Goal: Task Accomplishment & Management: Complete application form

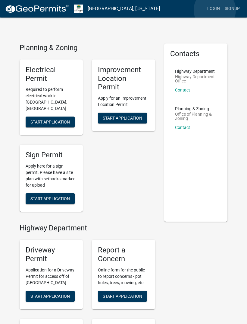
click at [215, 10] on link "Login" at bounding box center [213, 8] width 17 height 11
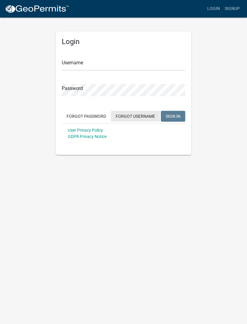
click at [142, 118] on button "Forgot Username" at bounding box center [135, 116] width 49 height 11
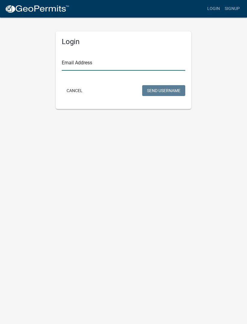
click at [156, 63] on input "Email Address" at bounding box center [124, 64] width 124 height 12
click at [78, 92] on button "Cancel" at bounding box center [75, 90] width 26 height 11
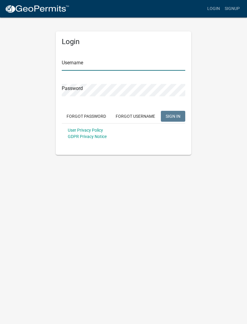
click at [125, 68] on input "Username" at bounding box center [124, 64] width 124 height 12
type input "[EMAIL_ADDRESS][DOMAIN_NAME]"
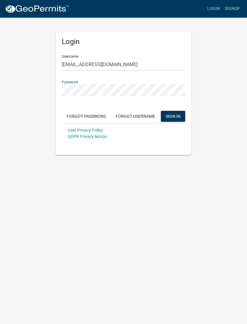
click at [176, 116] on span "SIGN IN" at bounding box center [173, 115] width 15 height 5
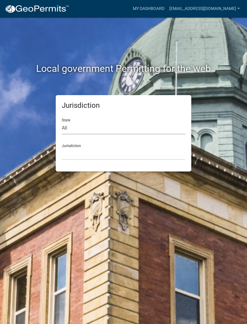
click at [123, 131] on select "All [US_STATE] [US_STATE] [US_STATE] [US_STATE] [US_STATE] [US_STATE] [US_STATE…" at bounding box center [124, 128] width 124 height 12
select select "[US_STATE]"
click at [144, 159] on select "City of [GEOGRAPHIC_DATA], [US_STATE] City of [GEOGRAPHIC_DATA], [US_STATE] Cit…" at bounding box center [124, 153] width 124 height 12
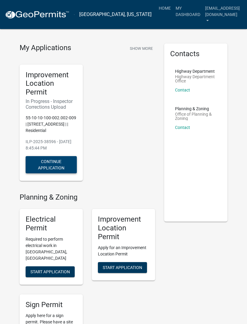
click at [43, 156] on button "Continue Application" at bounding box center [51, 164] width 51 height 17
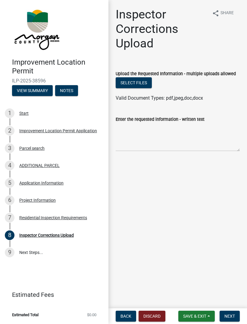
click at [138, 87] on button "Select files" at bounding box center [134, 82] width 36 height 11
click at [175, 74] on label "Upload the Requested Information - multiple uploads allowed" at bounding box center [176, 74] width 120 height 4
click at [34, 217] on div "Residential Inspection Requirements" at bounding box center [53, 217] width 68 height 4
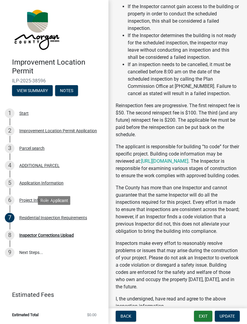
click at [25, 201] on div "Project Information" at bounding box center [37, 200] width 36 height 4
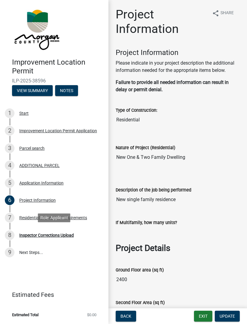
click at [33, 234] on div "Inspector Corrections Upload" at bounding box center [46, 235] width 55 height 4
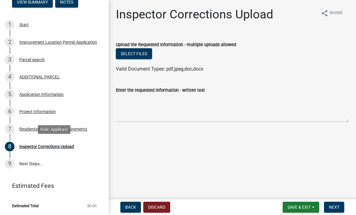
scroll to position [88, 0]
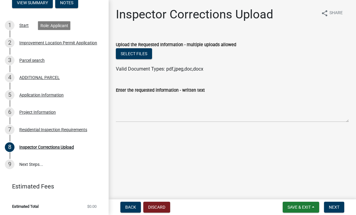
click at [35, 42] on div "Improvement Location Permit Application" at bounding box center [58, 43] width 78 height 4
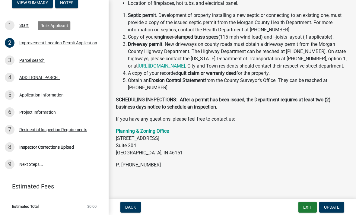
scroll to position [208, 0]
click at [36, 60] on div "Parcel search" at bounding box center [31, 60] width 25 height 4
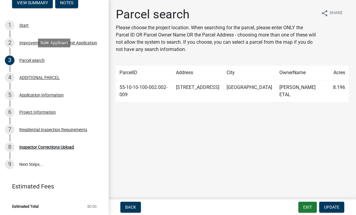
click at [32, 79] on div "ADDITIONAL PARCEL" at bounding box center [39, 77] width 40 height 4
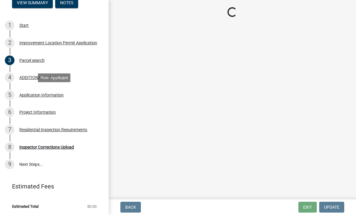
click at [35, 95] on div "Application Information" at bounding box center [41, 95] width 44 height 4
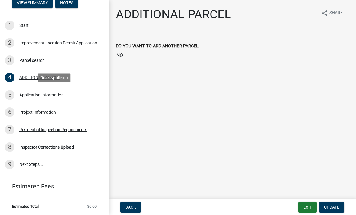
click at [33, 96] on div "Application Information" at bounding box center [41, 95] width 44 height 4
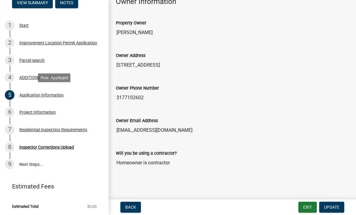
scroll to position [302, 0]
click at [32, 112] on div "Project Information" at bounding box center [37, 112] width 36 height 4
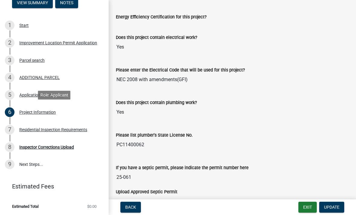
scroll to position [835, 0]
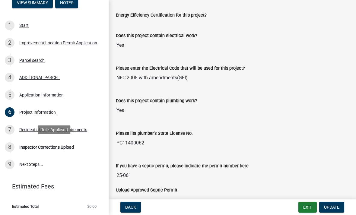
click at [33, 147] on div "Inspector Corrections Upload" at bounding box center [46, 147] width 55 height 4
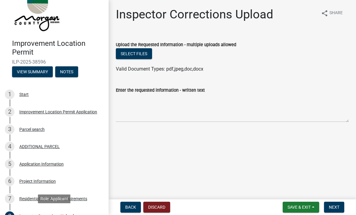
scroll to position [18, 0]
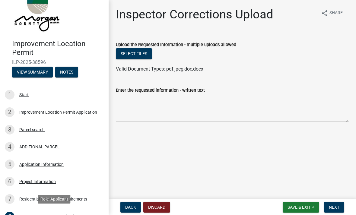
click at [68, 72] on button "Notes" at bounding box center [66, 72] width 23 height 11
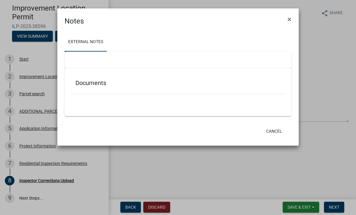
click at [29, 33] on ngb-modal-window "Notes × External Notes Documents Cancel" at bounding box center [178, 107] width 356 height 215
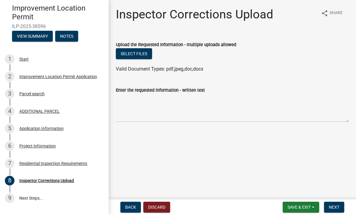
click at [28, 35] on button "View Summary" at bounding box center [32, 36] width 41 height 11
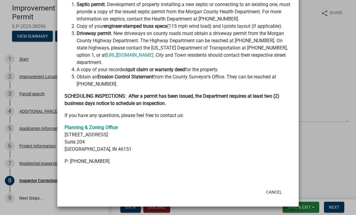
scroll to position [248, 0]
click at [247, 191] on button "Cancel" at bounding box center [274, 192] width 26 height 11
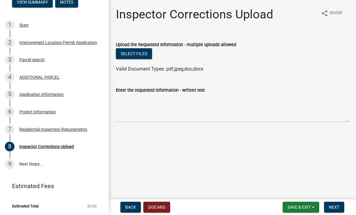
scroll to position [52, 0]
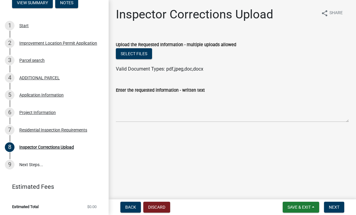
click at [247, 205] on span "Next" at bounding box center [334, 207] width 11 height 5
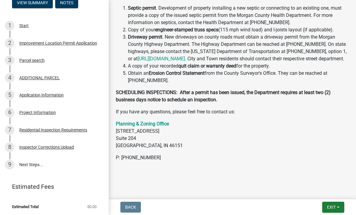
scroll to position [277, 0]
click at [247, 206] on span "Exit" at bounding box center [331, 207] width 9 height 5
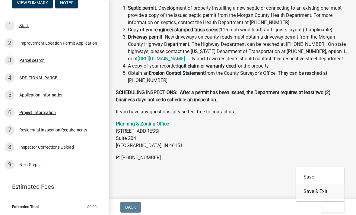
click at [247, 190] on button "Save & Exit" at bounding box center [320, 191] width 48 height 14
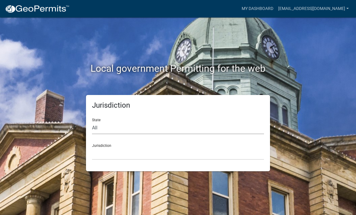
click at [100, 131] on select "All [US_STATE] [US_STATE] [US_STATE] [US_STATE] [US_STATE] [US_STATE] [US_STATE…" at bounding box center [178, 128] width 172 height 12
select select "[US_STATE]"
click at [99, 154] on select "City of [GEOGRAPHIC_DATA], [US_STATE] City of [GEOGRAPHIC_DATA], [US_STATE] Cit…" at bounding box center [178, 153] width 172 height 12
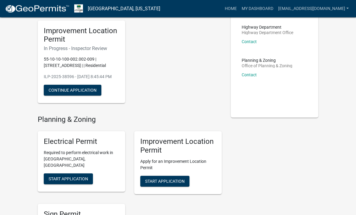
scroll to position [44, 0]
click at [247, 75] on link "Contact" at bounding box center [249, 74] width 15 height 5
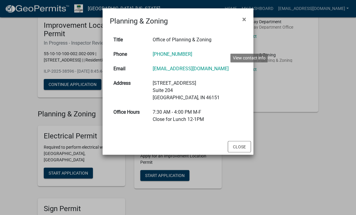
scroll to position [50, 0]
click at [240, 149] on button "Close" at bounding box center [239, 146] width 23 height 11
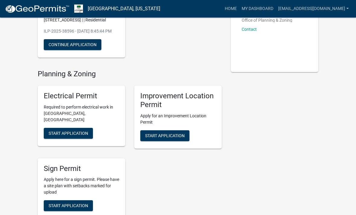
scroll to position [102, 0]
